Goal: Task Accomplishment & Management: Complete application form

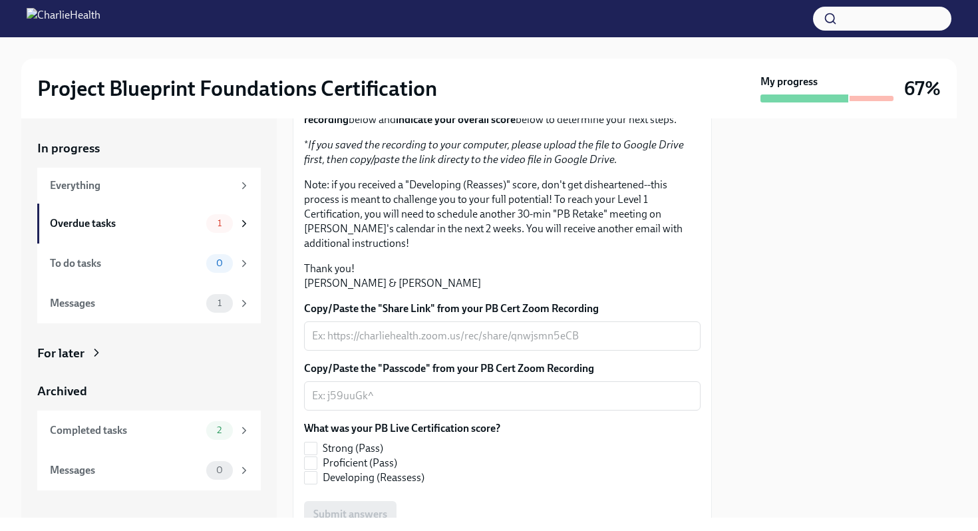
scroll to position [339, 0]
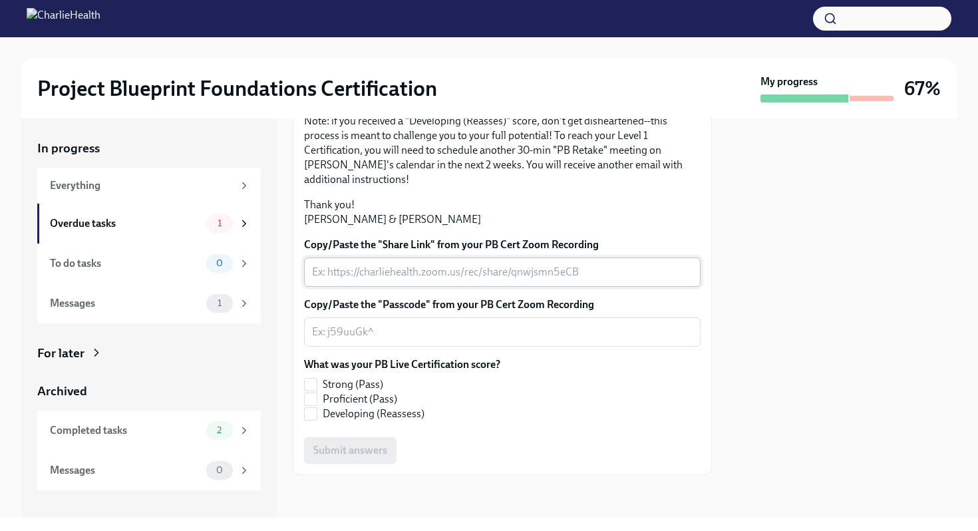
click at [445, 274] on textarea "Copy/Paste the "Share Link" from your PB Cert Zoom Recording" at bounding box center [502, 272] width 380 height 16
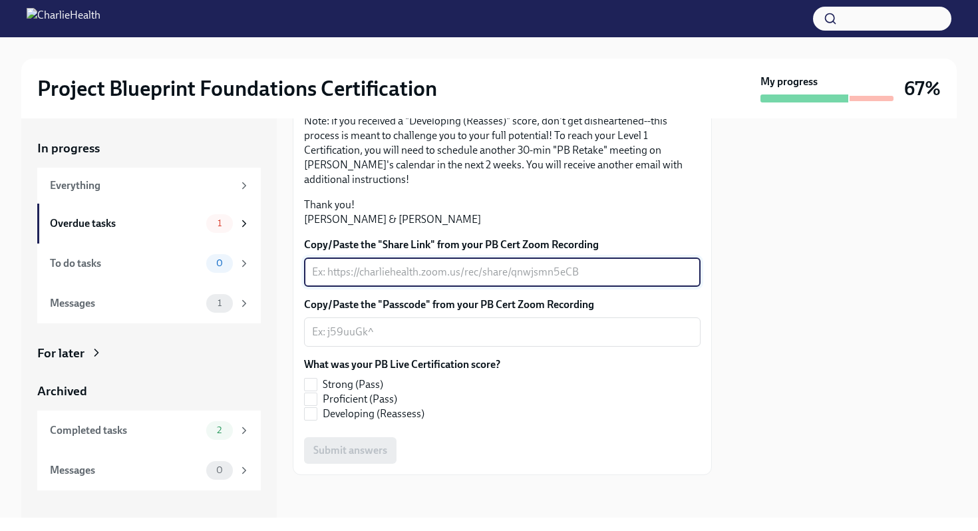
paste textarea "[URL][DOMAIN_NAME] Passcode: =VY4CBRT"
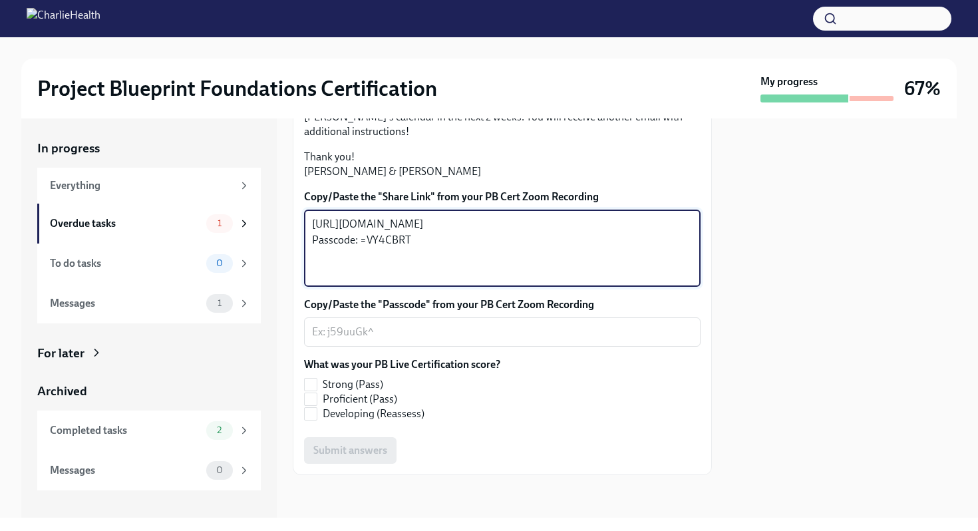
type textarea "[URL][DOMAIN_NAME] Passcode: =VY4CBRT"
drag, startPoint x: 426, startPoint y: 321, endPoint x: 307, endPoint y: 268, distance: 129.8
click at [307, 268] on div "[URL][DOMAIN_NAME] Passcode: =VY4CBRT x ​" at bounding box center [502, 247] width 396 height 77
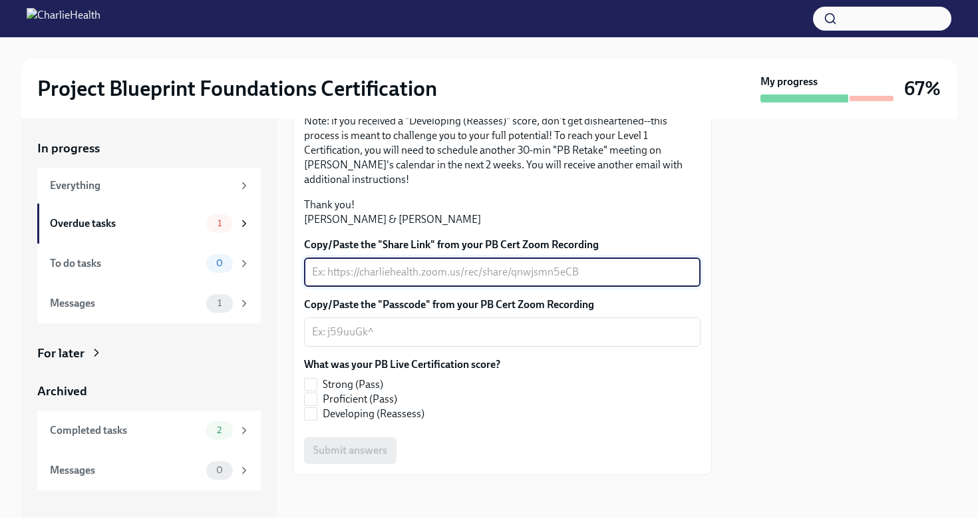
paste textarea "[URL][DOMAIN_NAME] Passcode: =VY4CBRT"
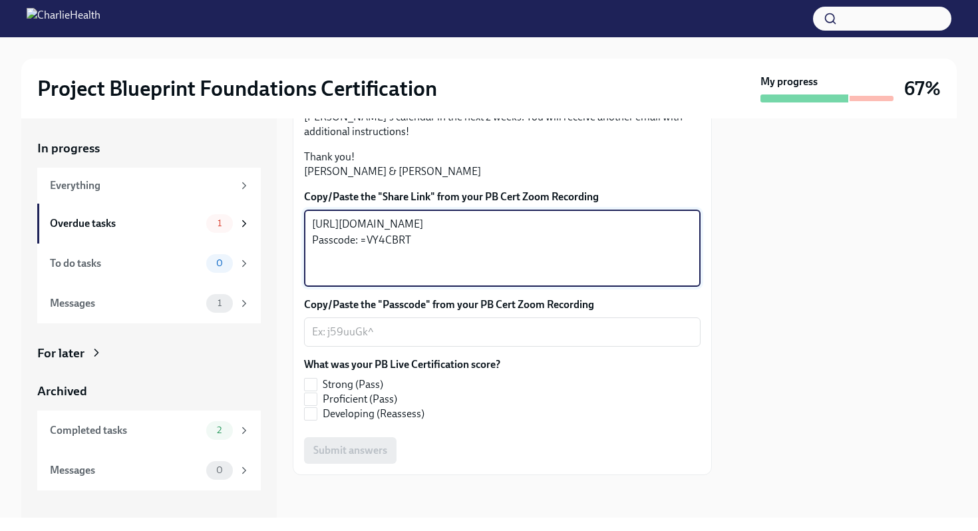
drag, startPoint x: 418, startPoint y: 321, endPoint x: 311, endPoint y: 315, distance: 107.9
click at [307, 287] on div "[URL][DOMAIN_NAME] Passcode: =VY4CBRT x ​" at bounding box center [502, 247] width 396 height 77
type textarea "[URL][DOMAIN_NAME] Passcode: =VY4CBRT"
click at [416, 340] on textarea "Copy/Paste the "Passcode" from your PB Cert Zoom Recording" at bounding box center [502, 332] width 380 height 16
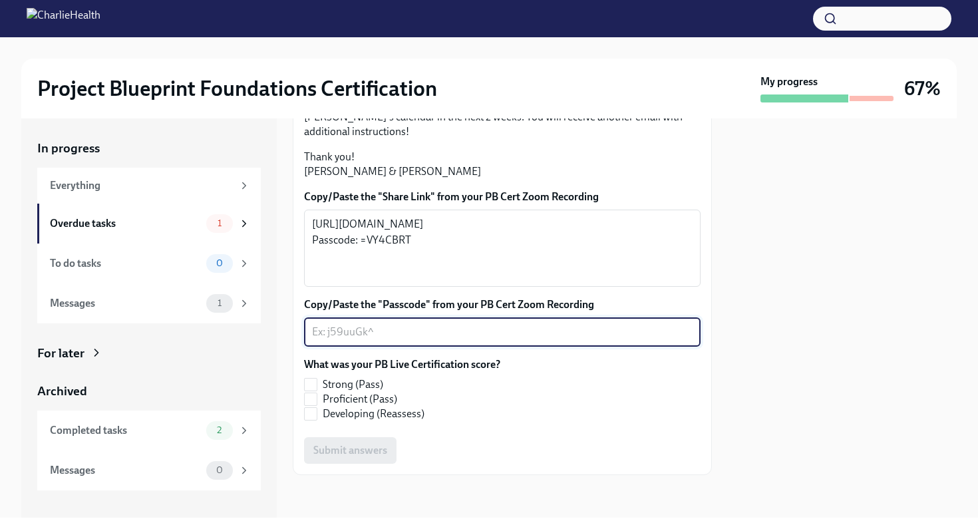
paste textarea "Passcode: =VY4CBRT"
type textarea "Passcode: =VY4CBRT"
drag, startPoint x: 314, startPoint y: 400, endPoint x: 368, endPoint y: 409, distance: 55.3
click at [314, 400] on input "Proficient (Pass)" at bounding box center [311, 399] width 12 height 12
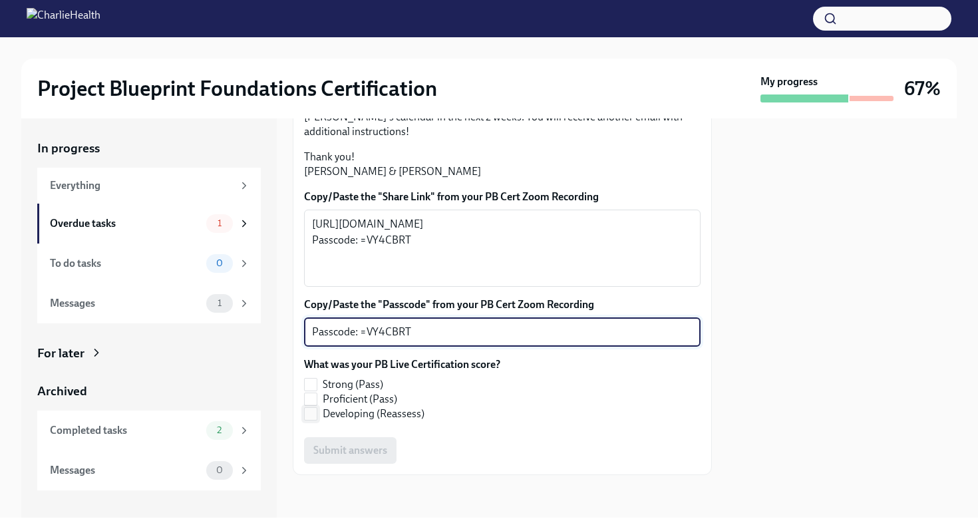
checkbox input "true"
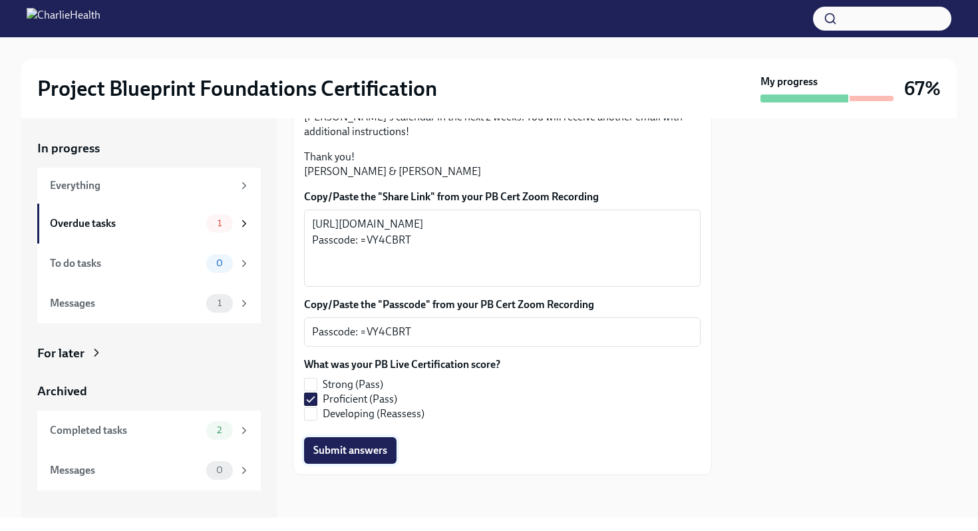
click at [355, 448] on span "Submit answers" at bounding box center [350, 450] width 74 height 13
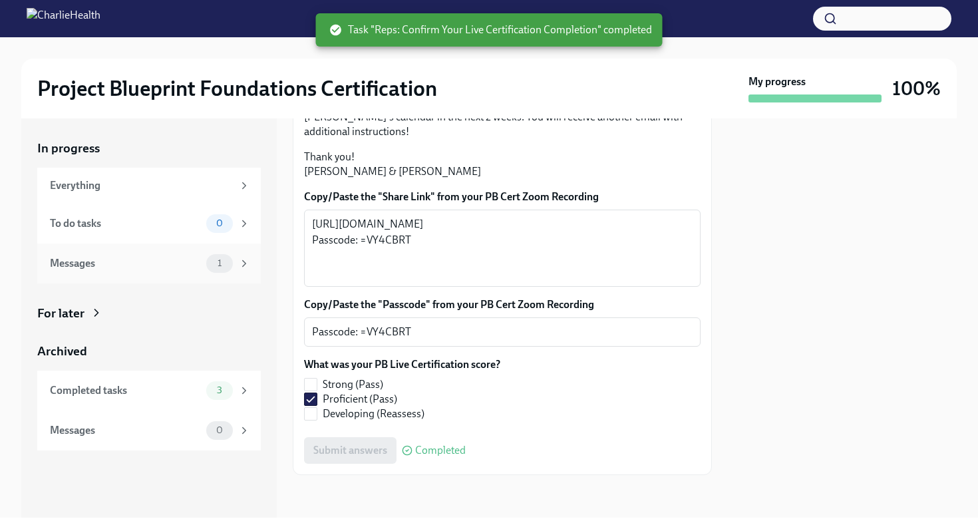
click at [245, 269] on icon at bounding box center [244, 263] width 12 height 12
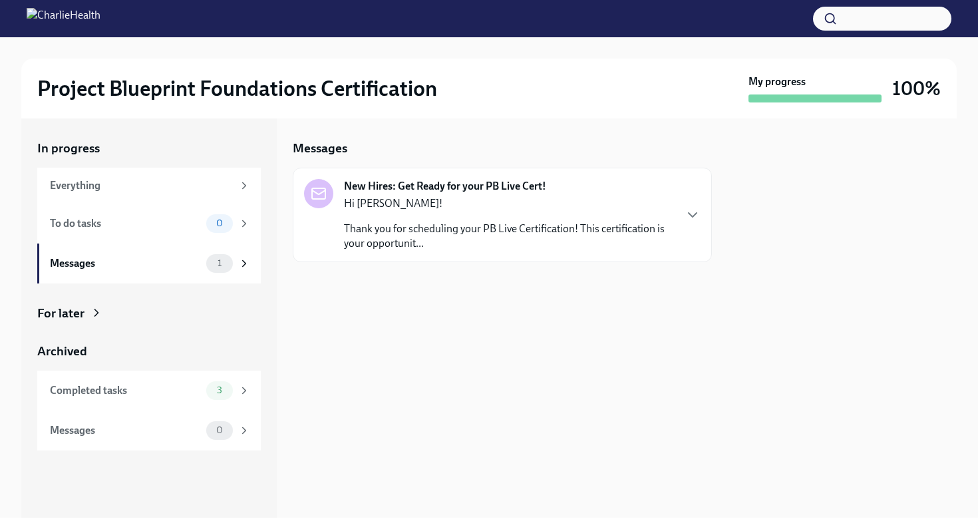
click at [688, 211] on icon "button" at bounding box center [692, 215] width 16 height 16
